Goal: Task Accomplishment & Management: Manage account settings

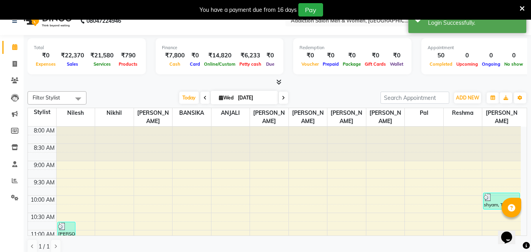
scroll to position [20, 0]
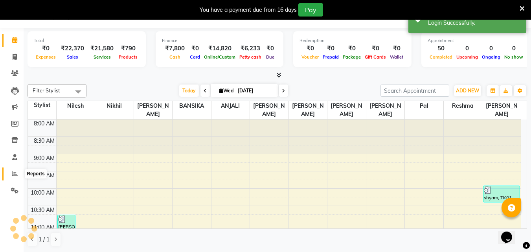
click at [16, 174] on icon at bounding box center [15, 174] width 6 height 6
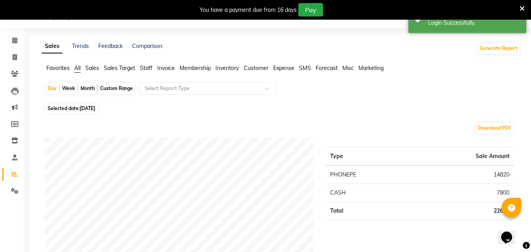
scroll to position [20, 0]
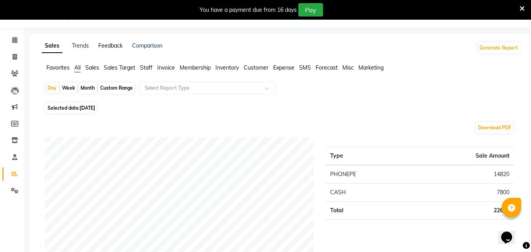
click at [112, 42] on link "Feedback" at bounding box center [110, 45] width 24 height 7
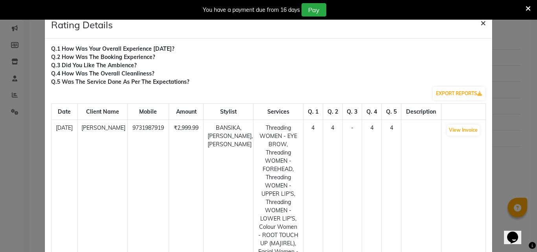
click at [481, 23] on span "×" at bounding box center [483, 23] width 6 height 12
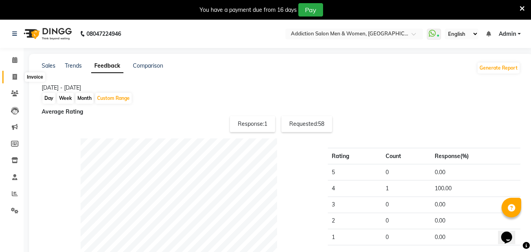
click at [12, 78] on span at bounding box center [15, 77] width 14 height 9
select select "service"
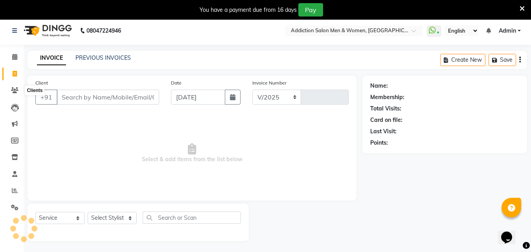
select select "6595"
type input "3826"
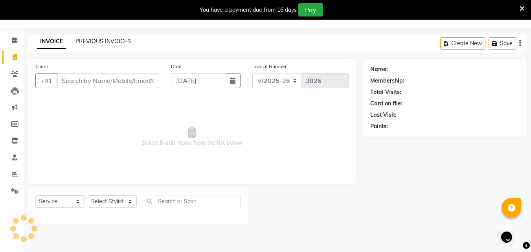
click at [87, 44] on link "PREVIOUS INVOICES" at bounding box center [102, 41] width 55 height 7
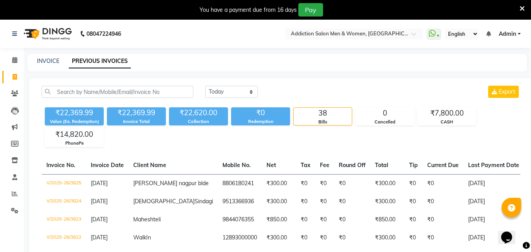
click at [517, 35] on link "Admin" at bounding box center [510, 34] width 22 height 8
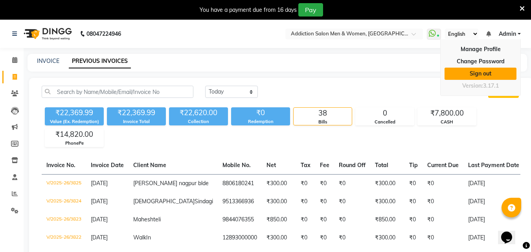
click at [482, 75] on link "Sign out" at bounding box center [480, 74] width 72 height 12
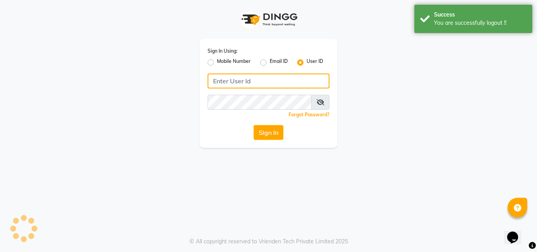
type input "8105474348"
